Goal: Information Seeking & Learning: Learn about a topic

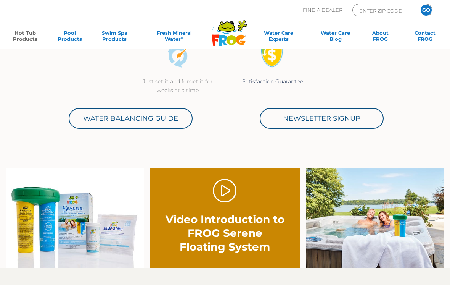
scroll to position [309, 0]
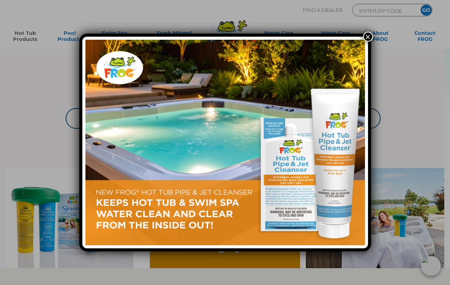
click at [409, 153] on div "×" at bounding box center [225, 142] width 450 height 285
click at [369, 35] on button "×" at bounding box center [368, 37] width 10 height 10
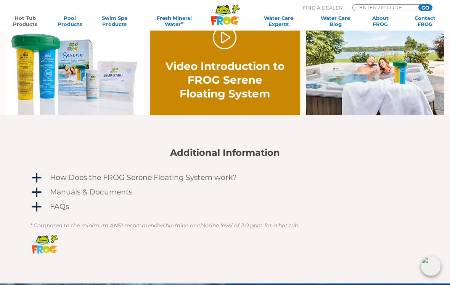
scroll to position [465, 0]
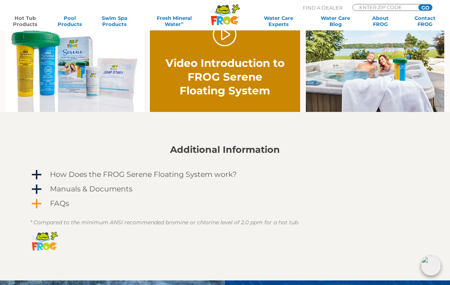
click at [37, 206] on span "a" at bounding box center [36, 203] width 11 height 11
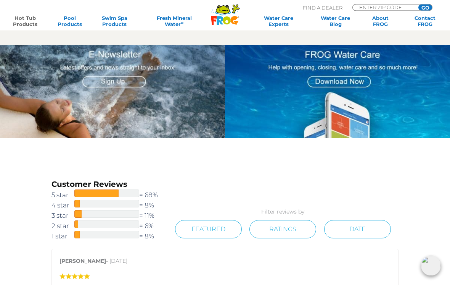
scroll to position [816, 0]
click at [106, 190] on span at bounding box center [96, 193] width 44 height 8
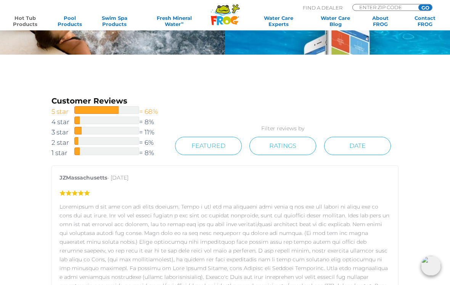
scroll to position [900, 0]
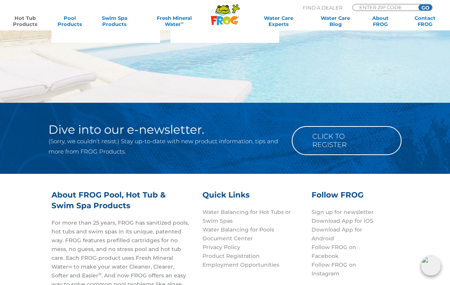
scroll to position [2034, 0]
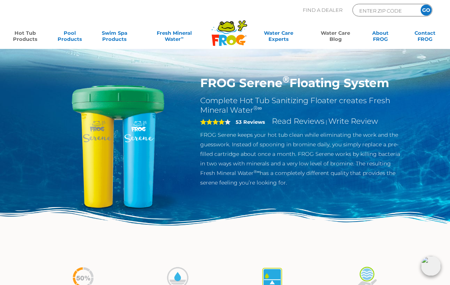
click at [337, 36] on link "Water Care Blog" at bounding box center [335, 37] width 35 height 15
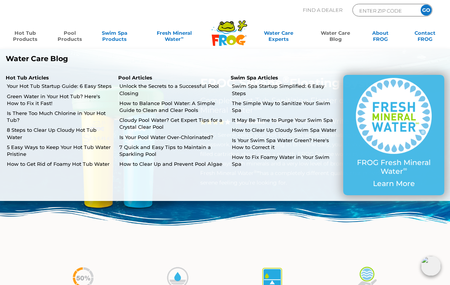
click at [65, 31] on link "Pool Products" at bounding box center [69, 37] width 35 height 15
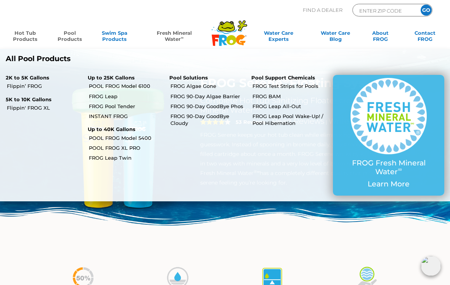
click at [187, 33] on link "Fresh Mineral Water ∞" at bounding box center [174, 37] width 65 height 15
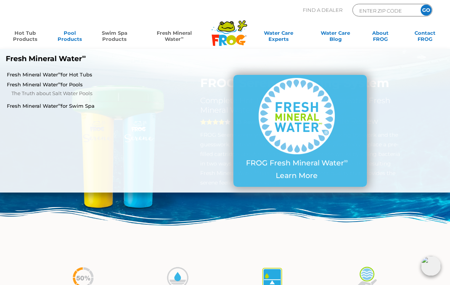
click at [122, 30] on link "Swim Spa Products" at bounding box center [114, 37] width 35 height 15
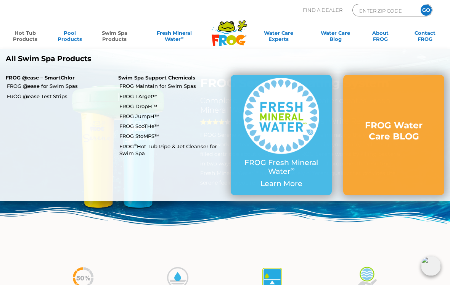
click at [273, 26] on div "Find A Dealer ENTER ZIP CODE GO" at bounding box center [225, 17] width 435 height 26
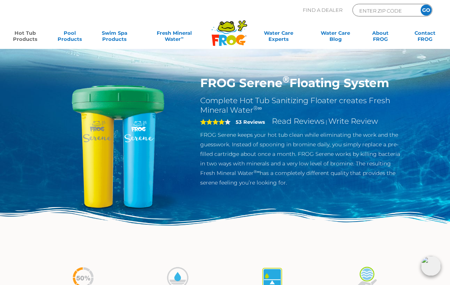
click at [97, 98] on img at bounding box center [118, 147] width 142 height 142
click at [65, 38] on link "Pool Products" at bounding box center [69, 37] width 35 height 15
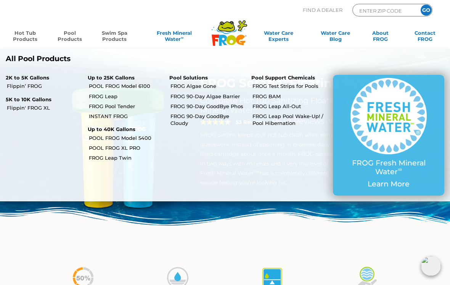
click at [112, 36] on link "Swim Spa Products" at bounding box center [114, 37] width 35 height 15
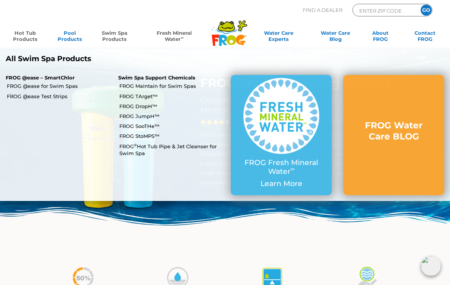
click at [175, 37] on link "Fresh Mineral Water ∞" at bounding box center [174, 37] width 65 height 15
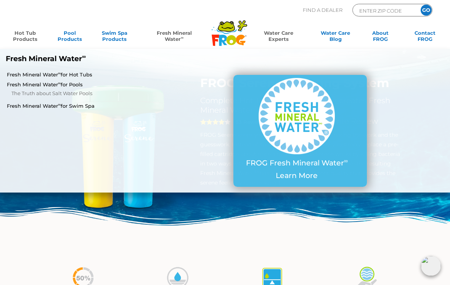
click at [278, 34] on link "Water Care Experts" at bounding box center [278, 37] width 59 height 15
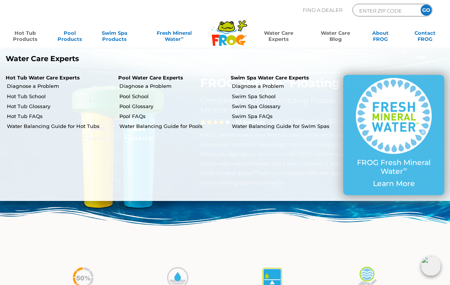
click at [343, 37] on link "Water Care Blog" at bounding box center [335, 37] width 35 height 15
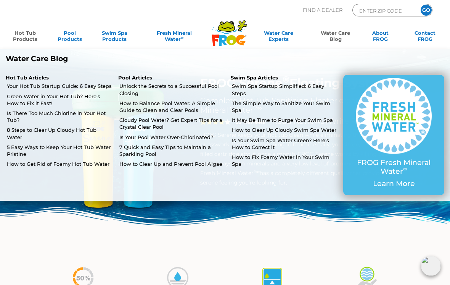
click at [337, 39] on link "Water Care Blog" at bounding box center [335, 37] width 35 height 15
